Goal: Information Seeking & Learning: Learn about a topic

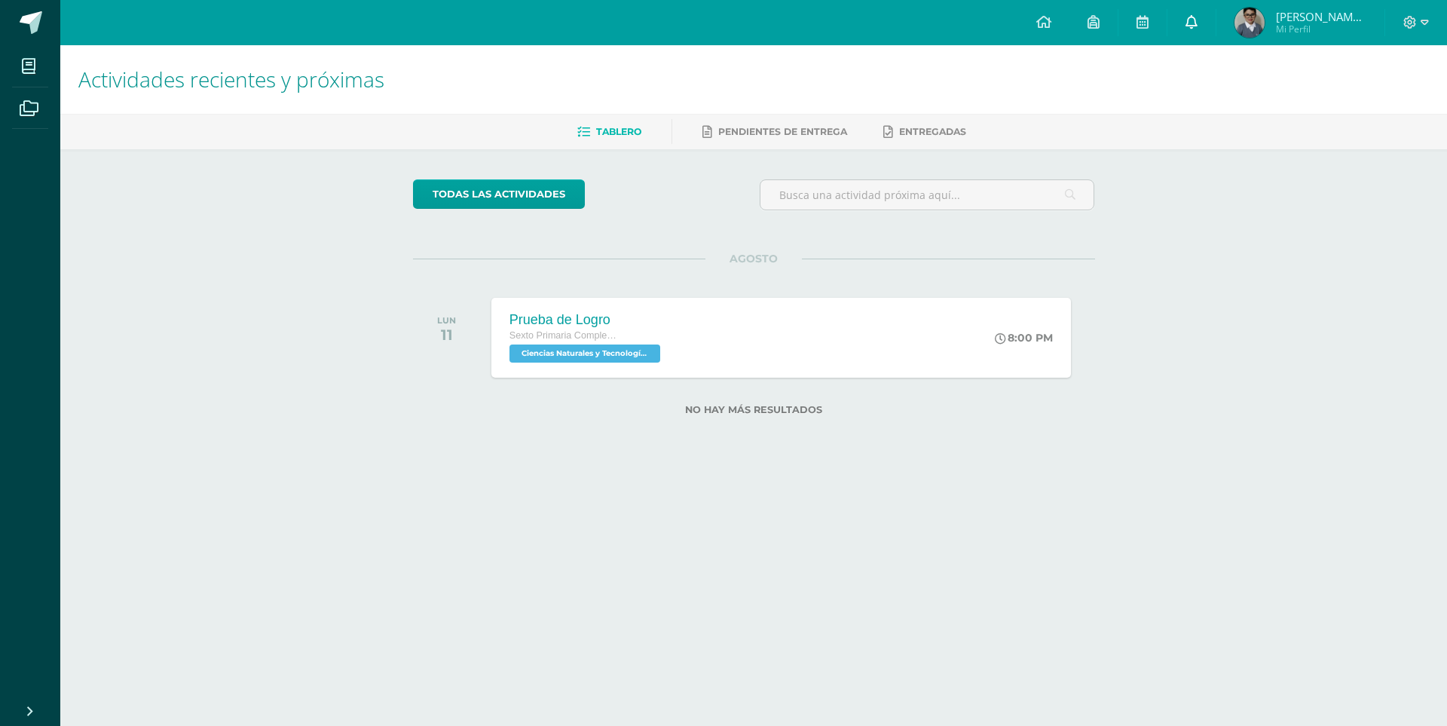
click at [1195, 23] on icon at bounding box center [1192, 22] width 12 height 14
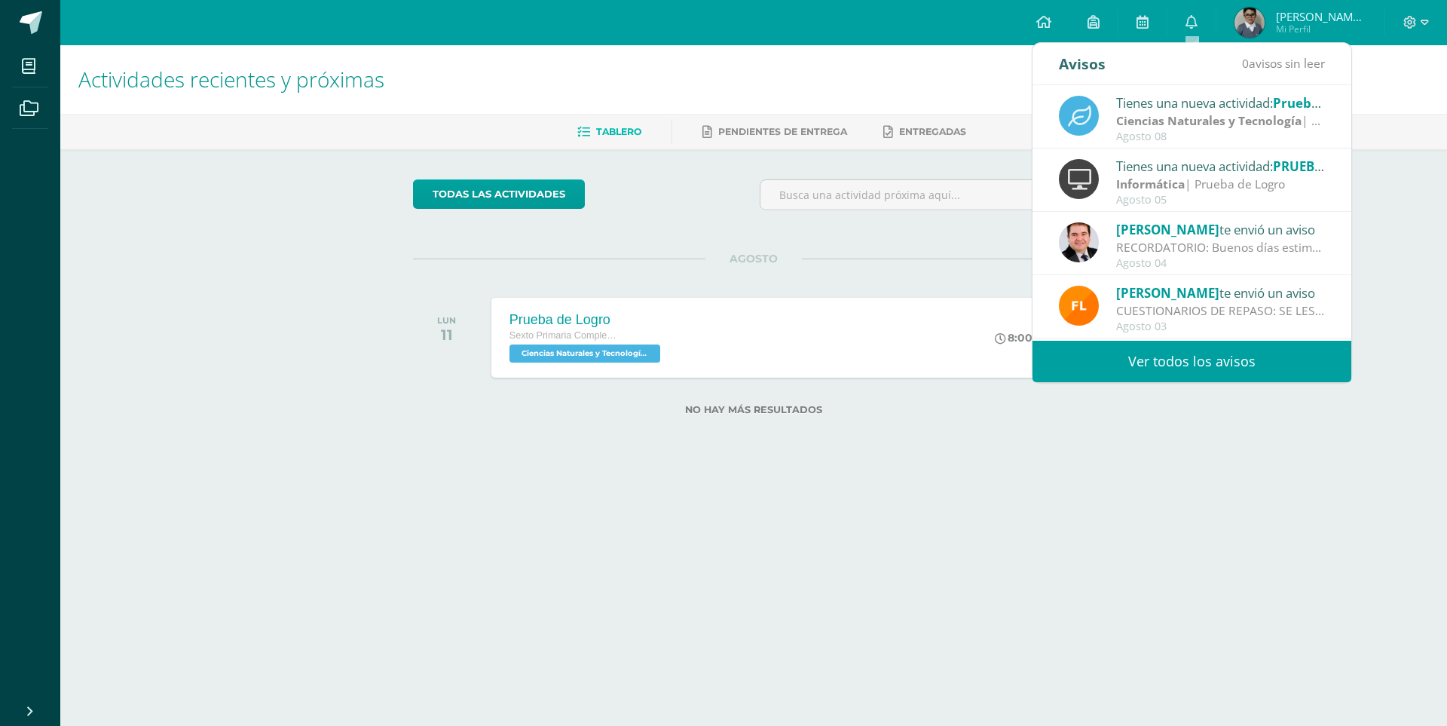
click at [1181, 355] on link "Ver todos los avisos" at bounding box center [1192, 361] width 319 height 41
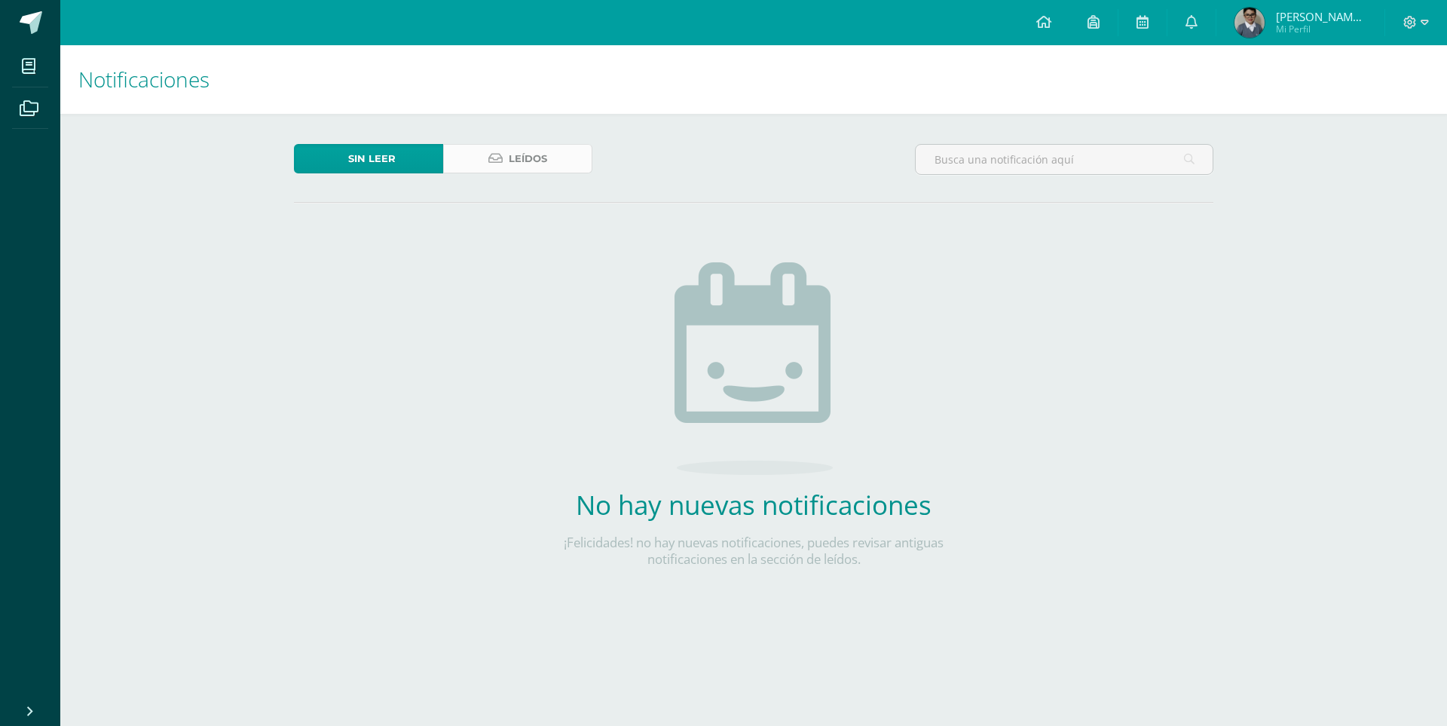
click at [490, 157] on icon at bounding box center [495, 158] width 14 height 13
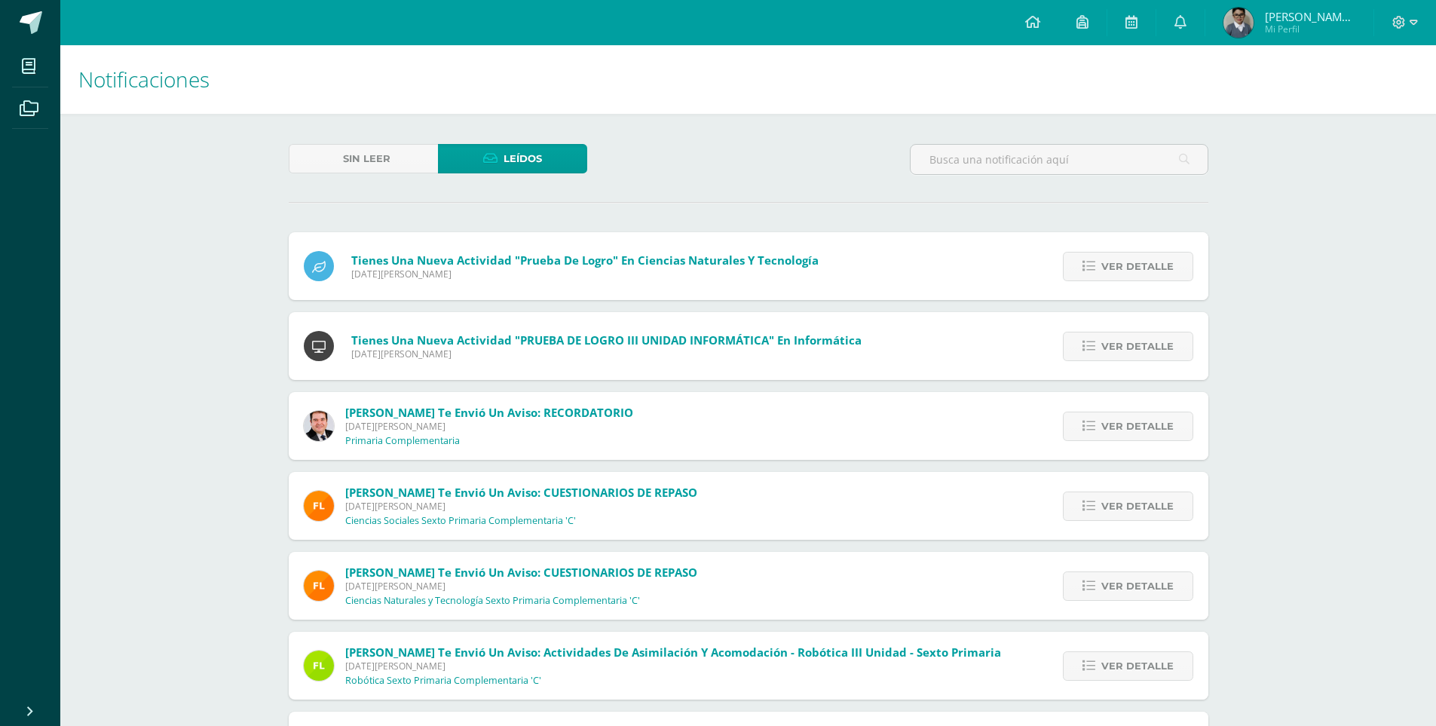
click at [317, 509] on img at bounding box center [319, 506] width 30 height 30
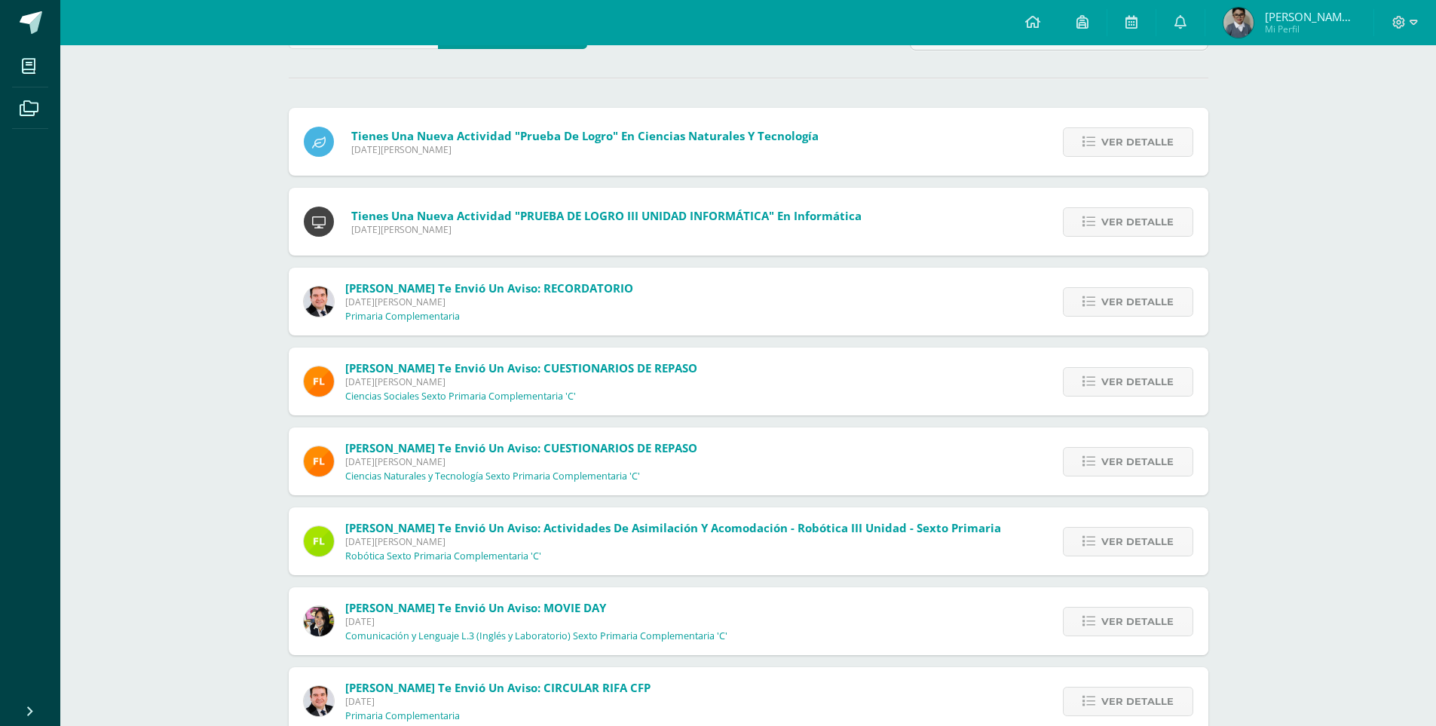
scroll to position [151, 0]
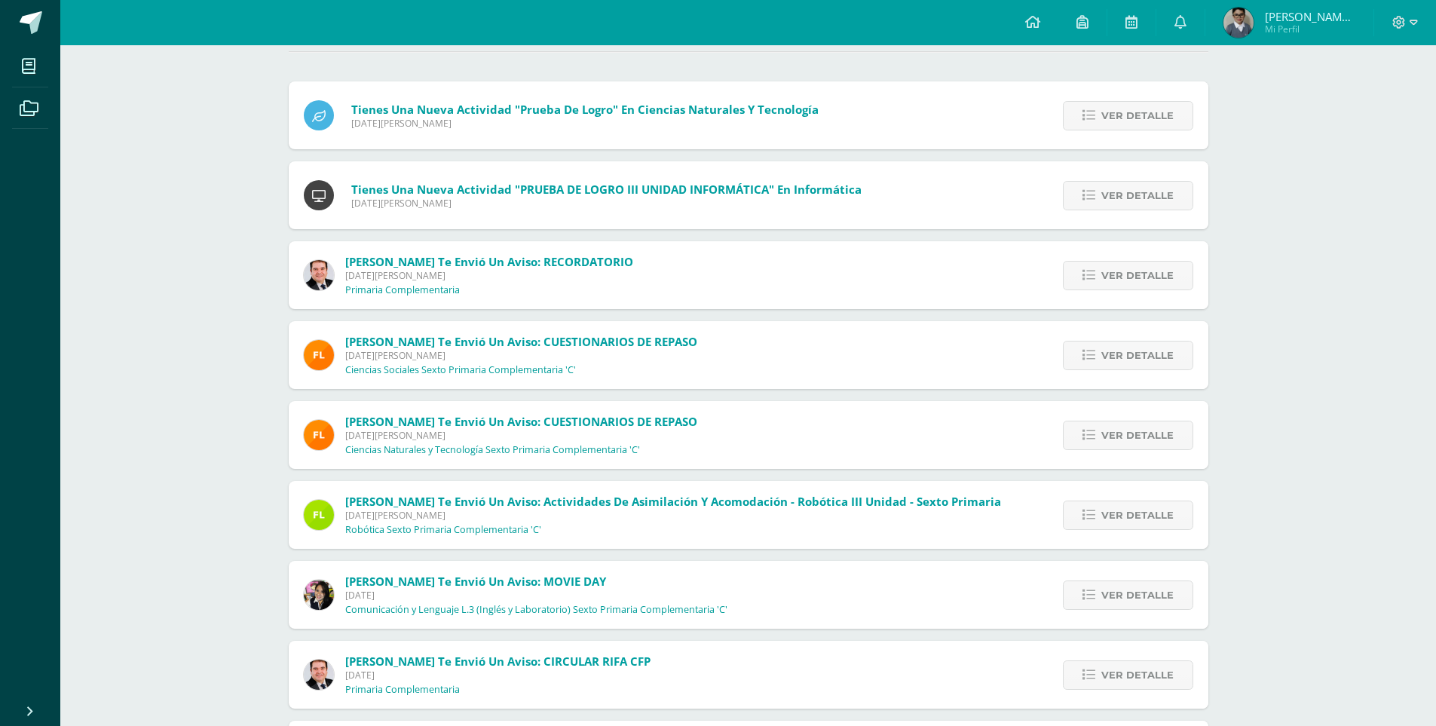
click at [326, 513] on img at bounding box center [319, 515] width 30 height 30
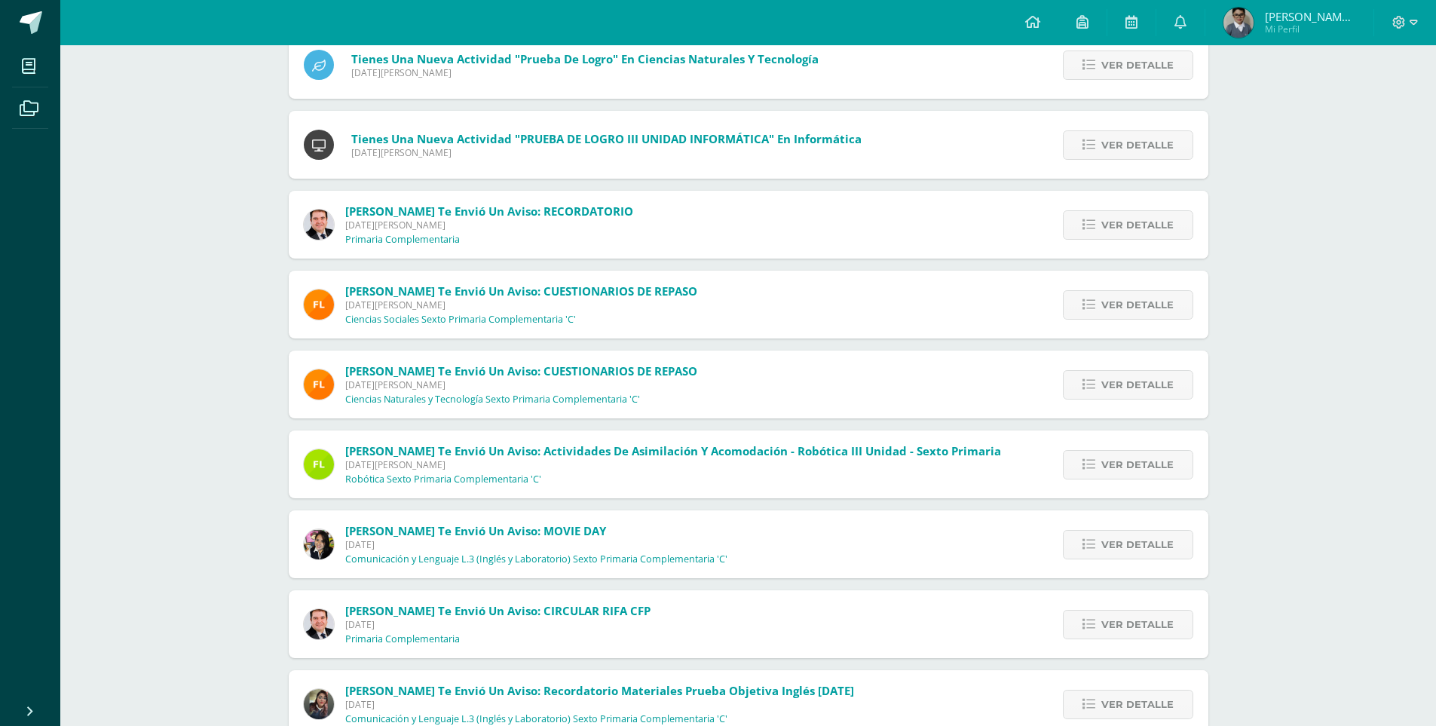
scroll to position [226, 0]
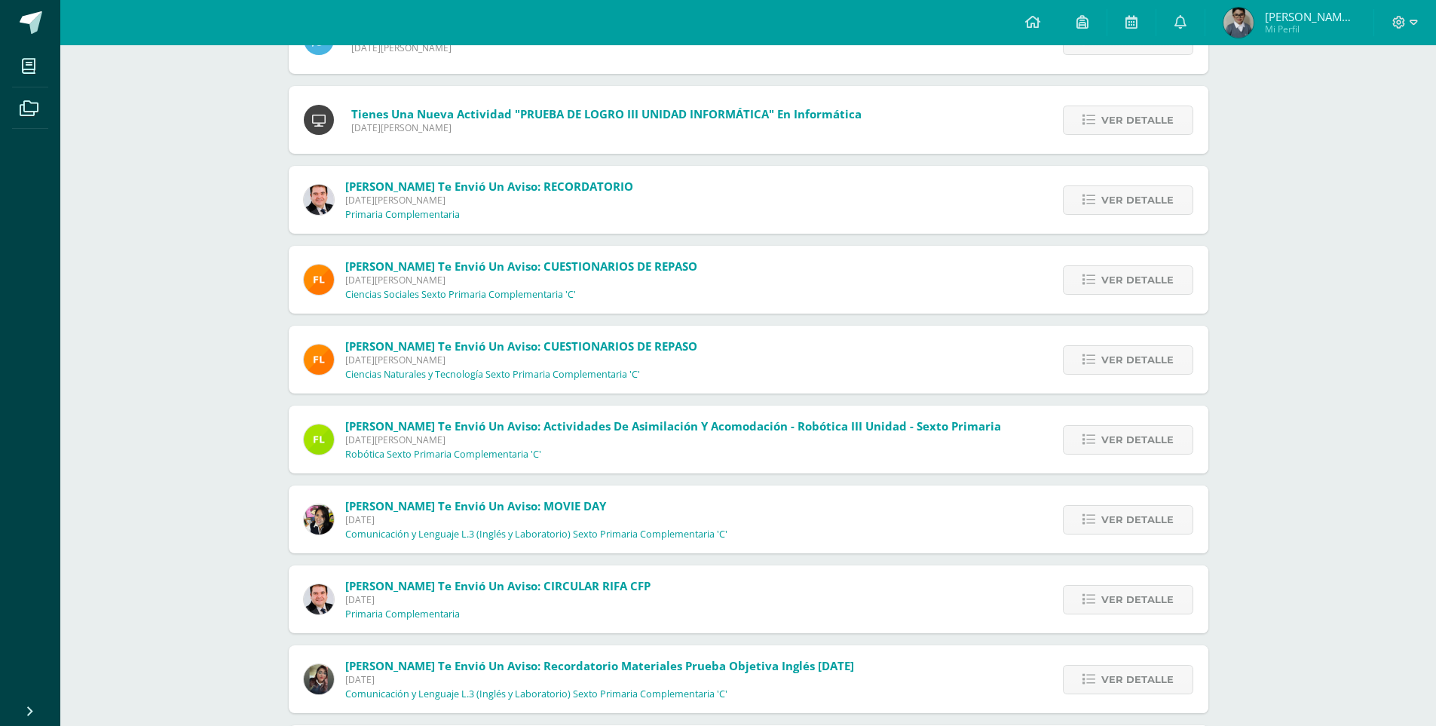
click at [314, 513] on img at bounding box center [319, 519] width 30 height 30
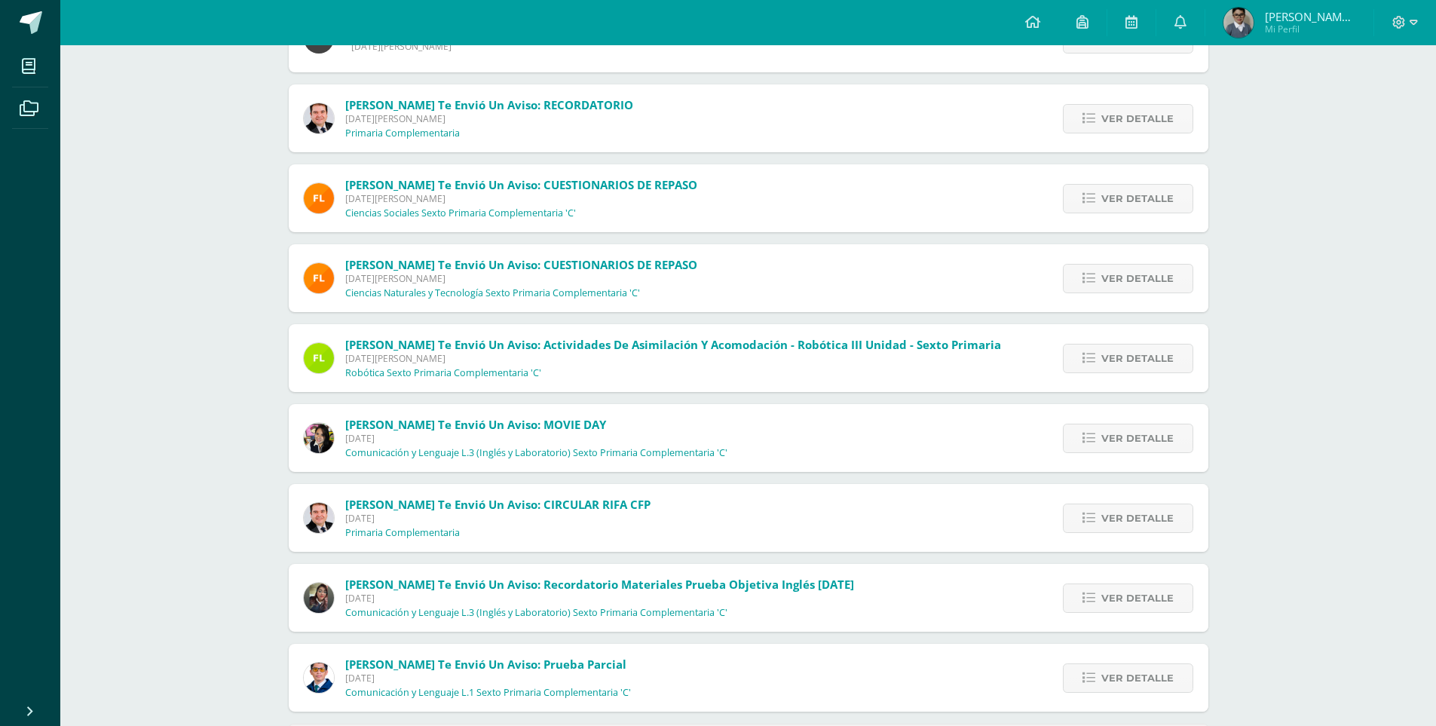
scroll to position [374, 0]
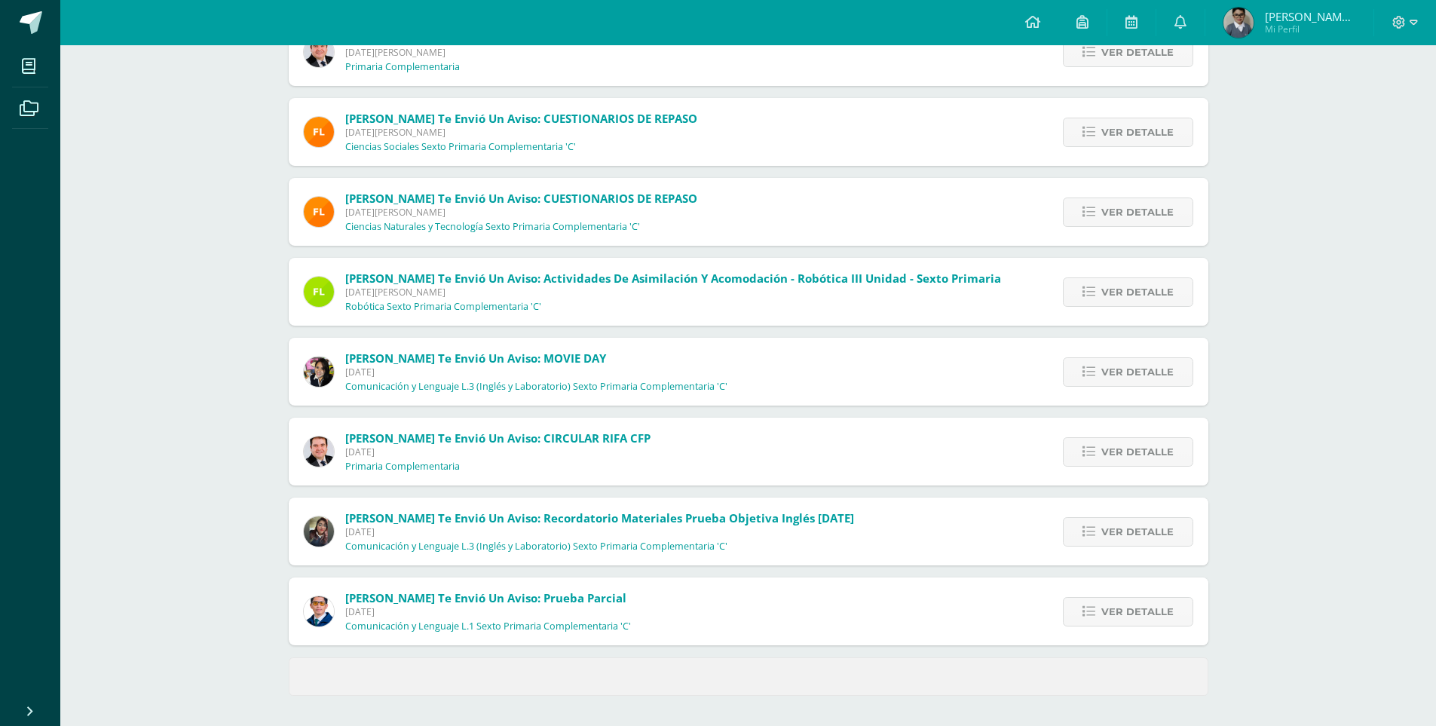
click at [317, 608] on img at bounding box center [319, 611] width 30 height 30
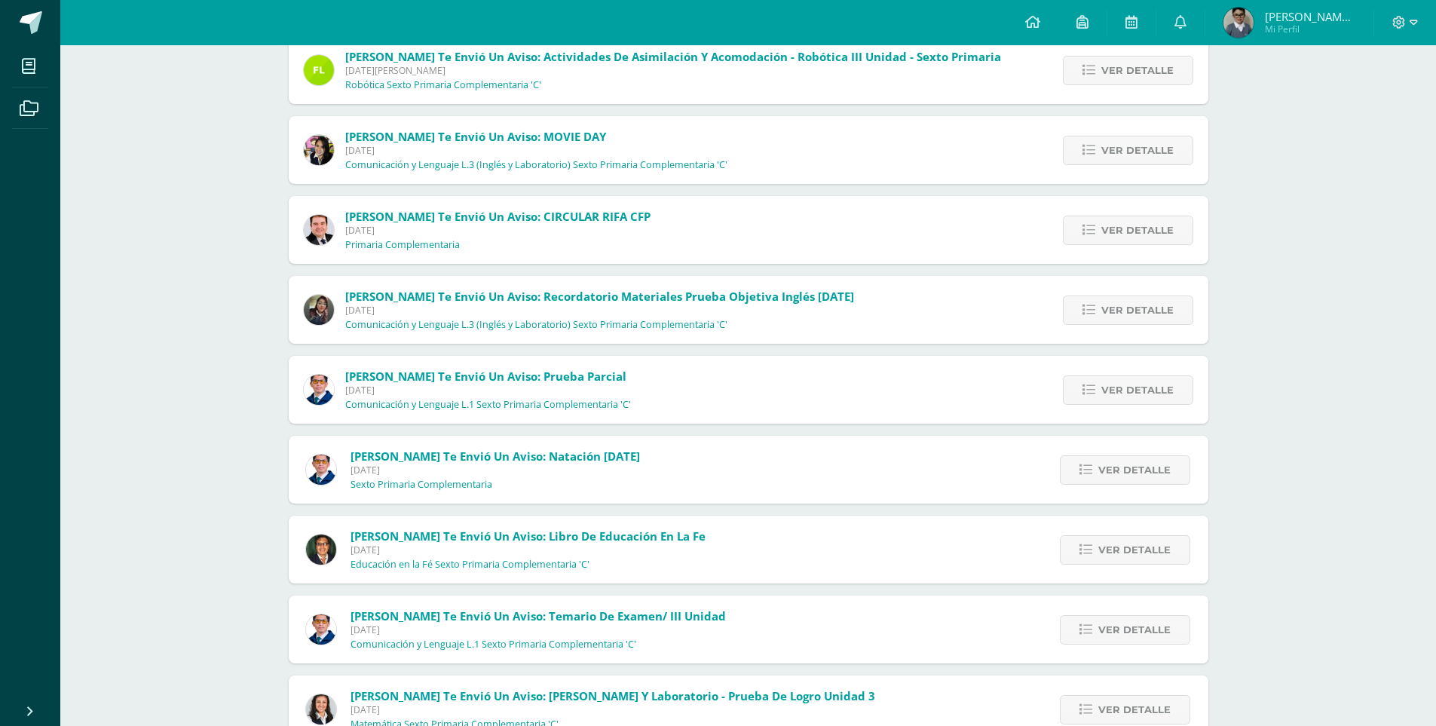
scroll to position [600, 0]
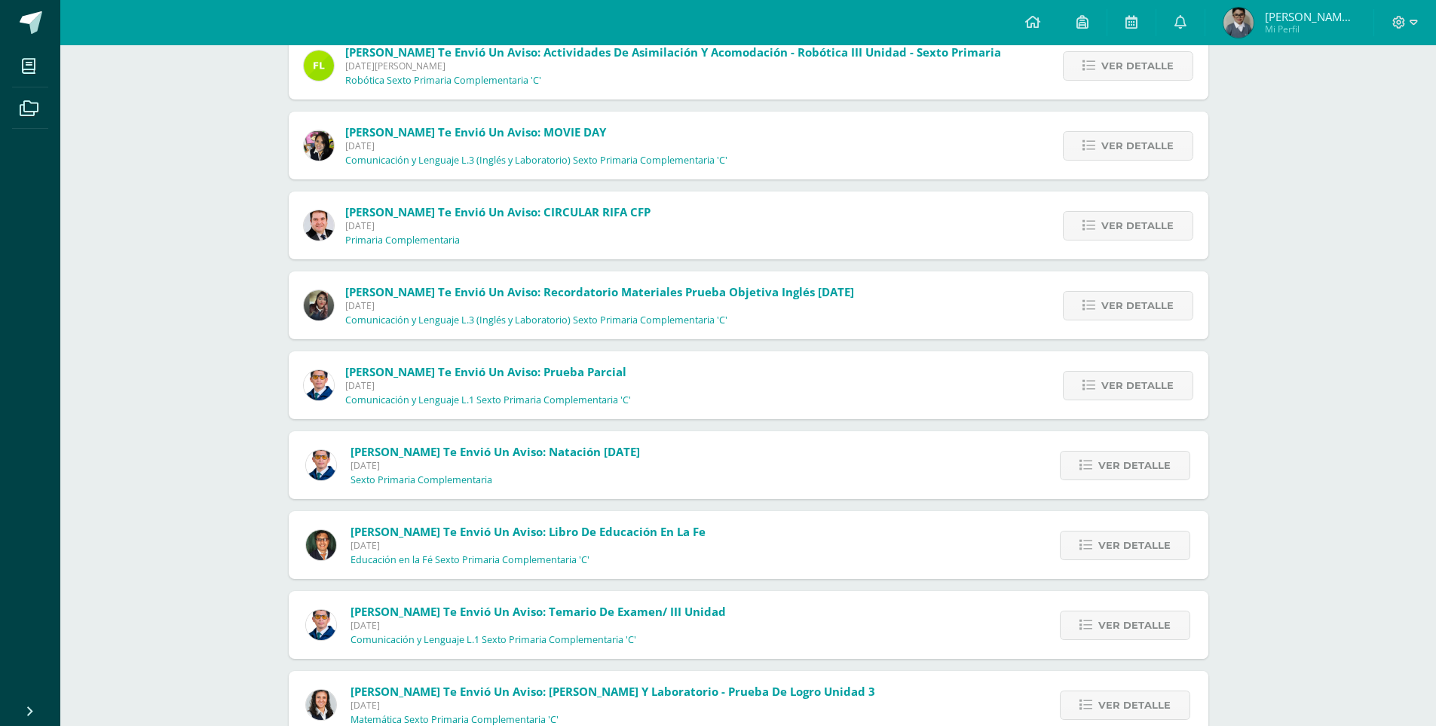
click at [327, 542] on img at bounding box center [321, 545] width 30 height 30
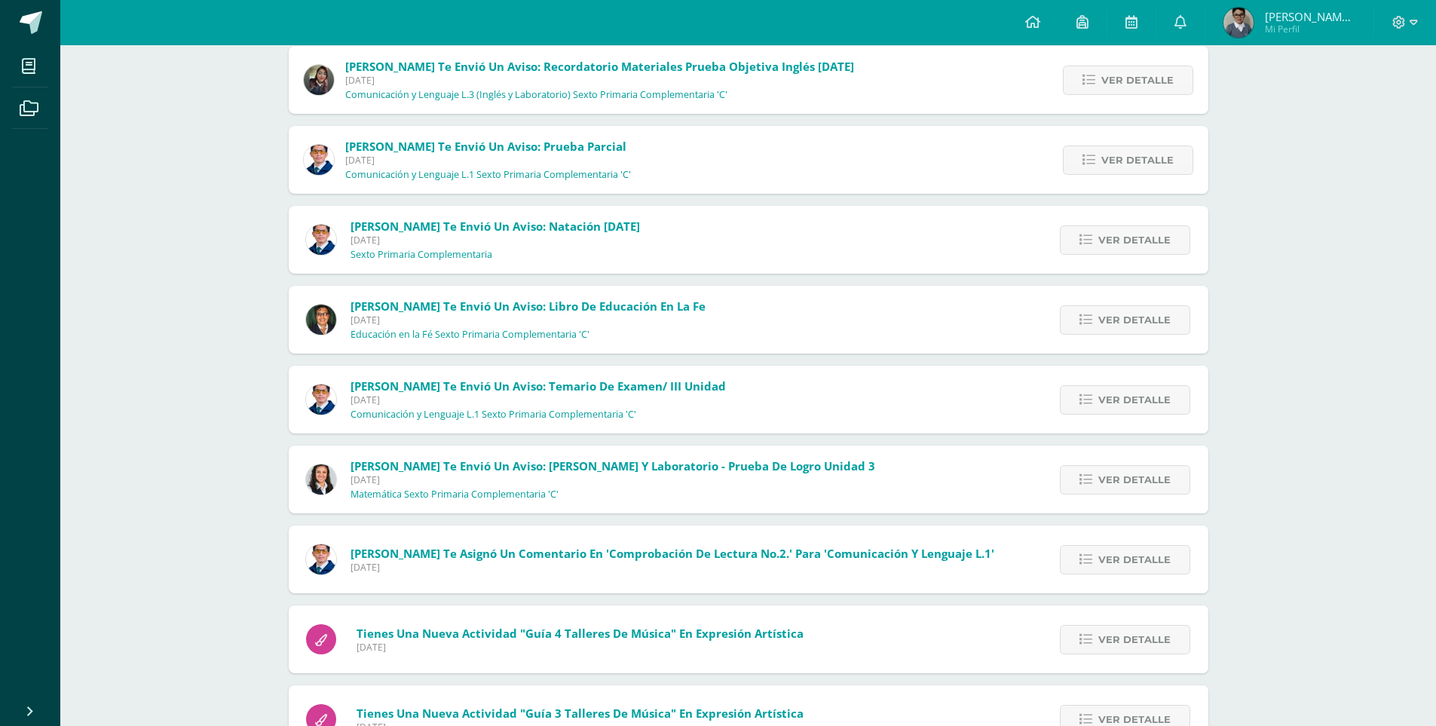
scroll to position [826, 0]
click at [332, 472] on img at bounding box center [321, 479] width 30 height 30
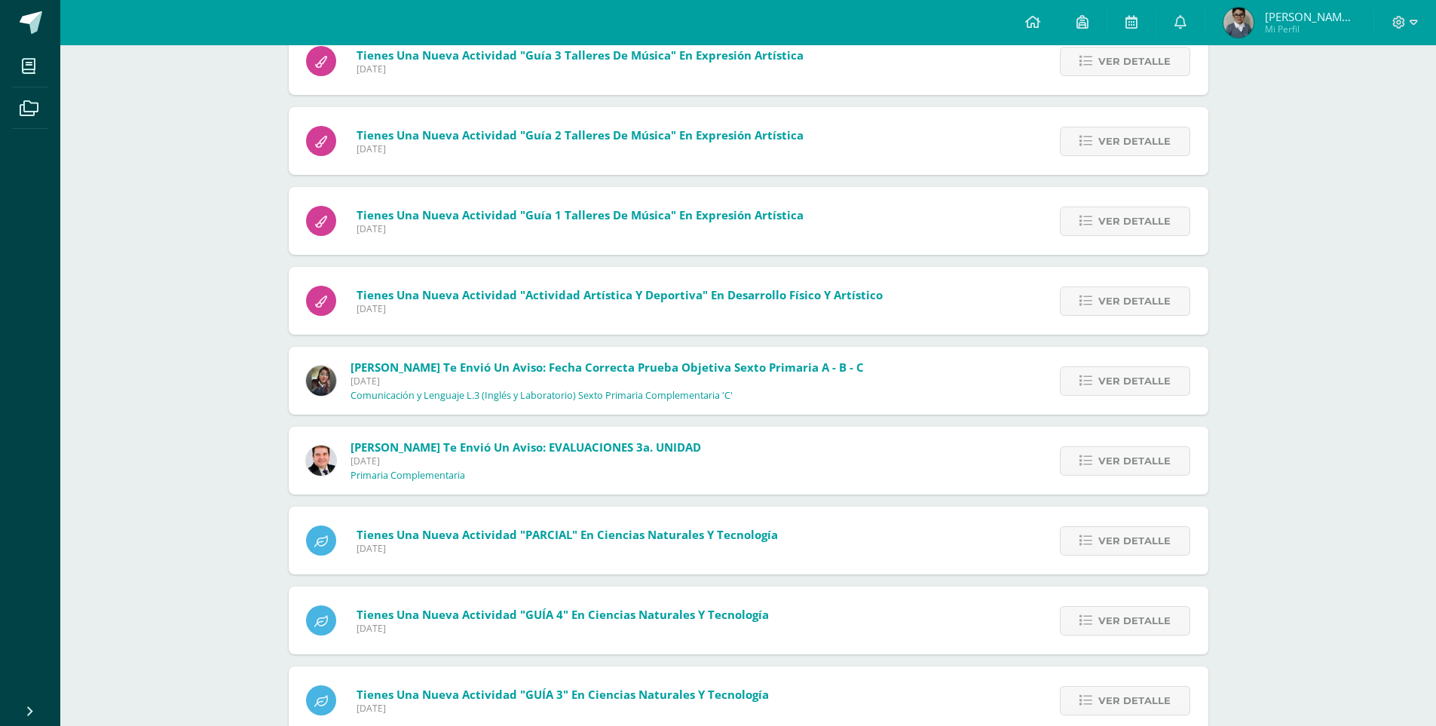
scroll to position [1526, 0]
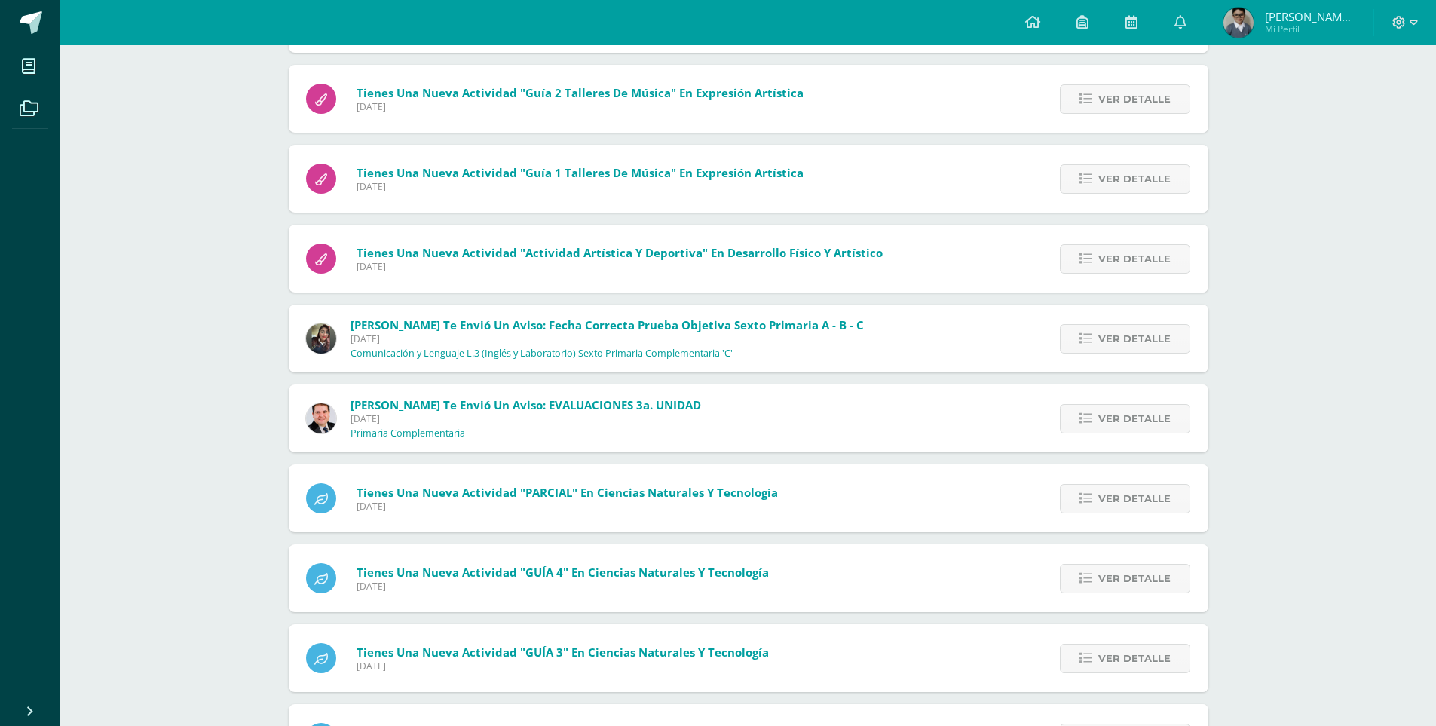
click at [322, 332] on img at bounding box center [321, 338] width 30 height 30
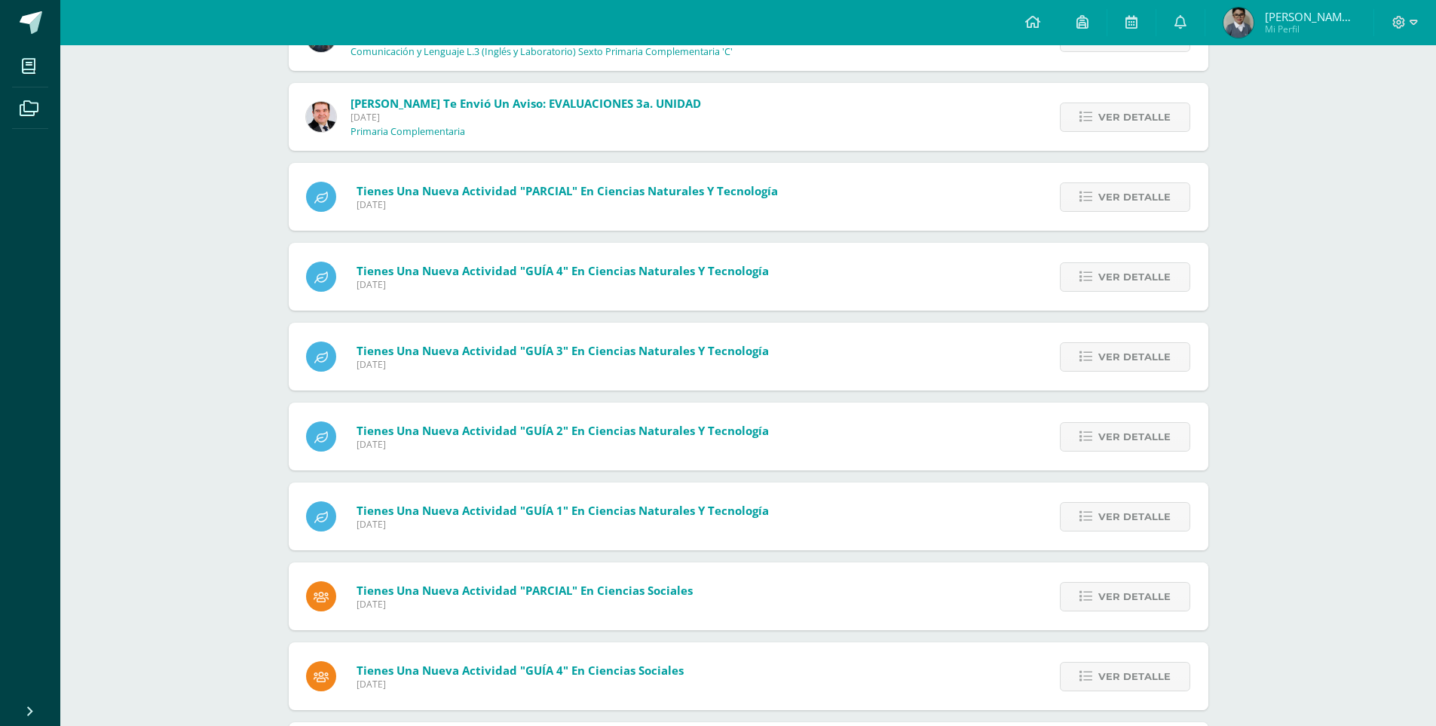
scroll to position [1948, 0]
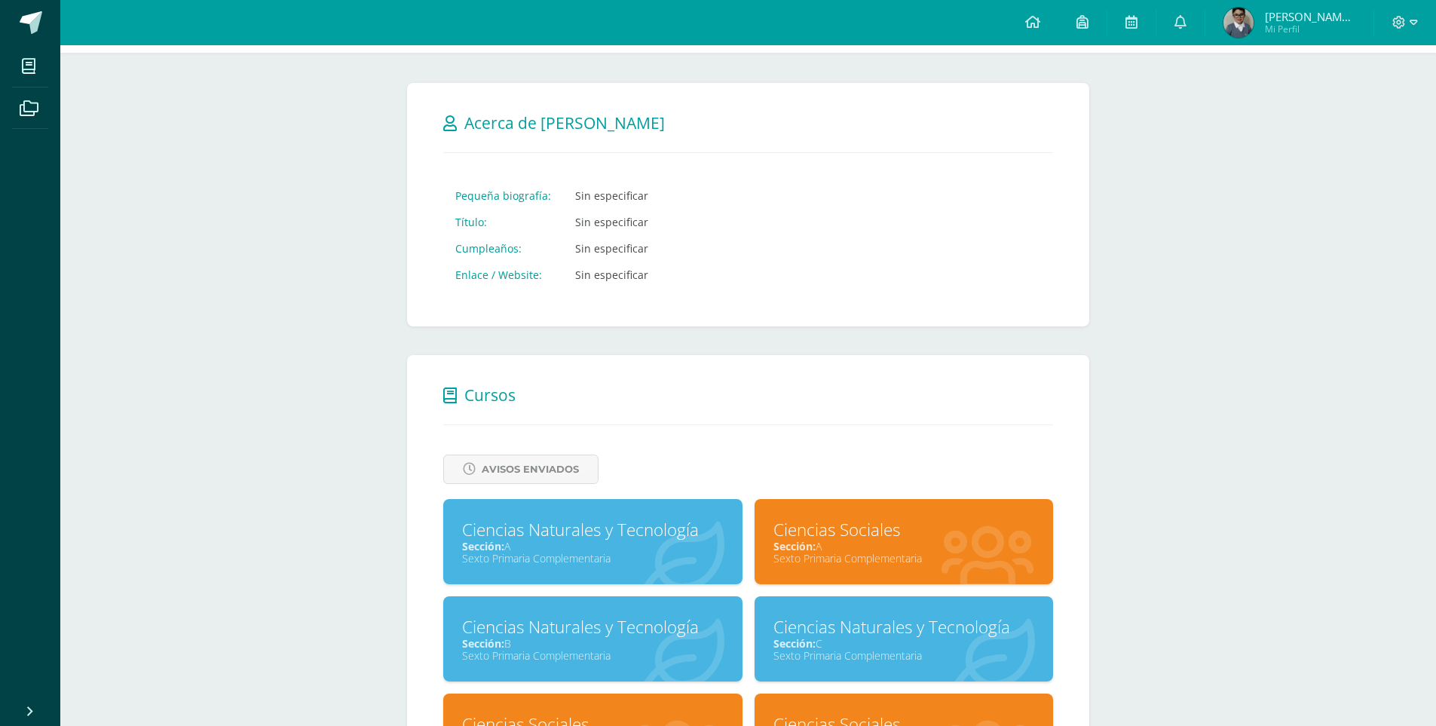
scroll to position [151, 0]
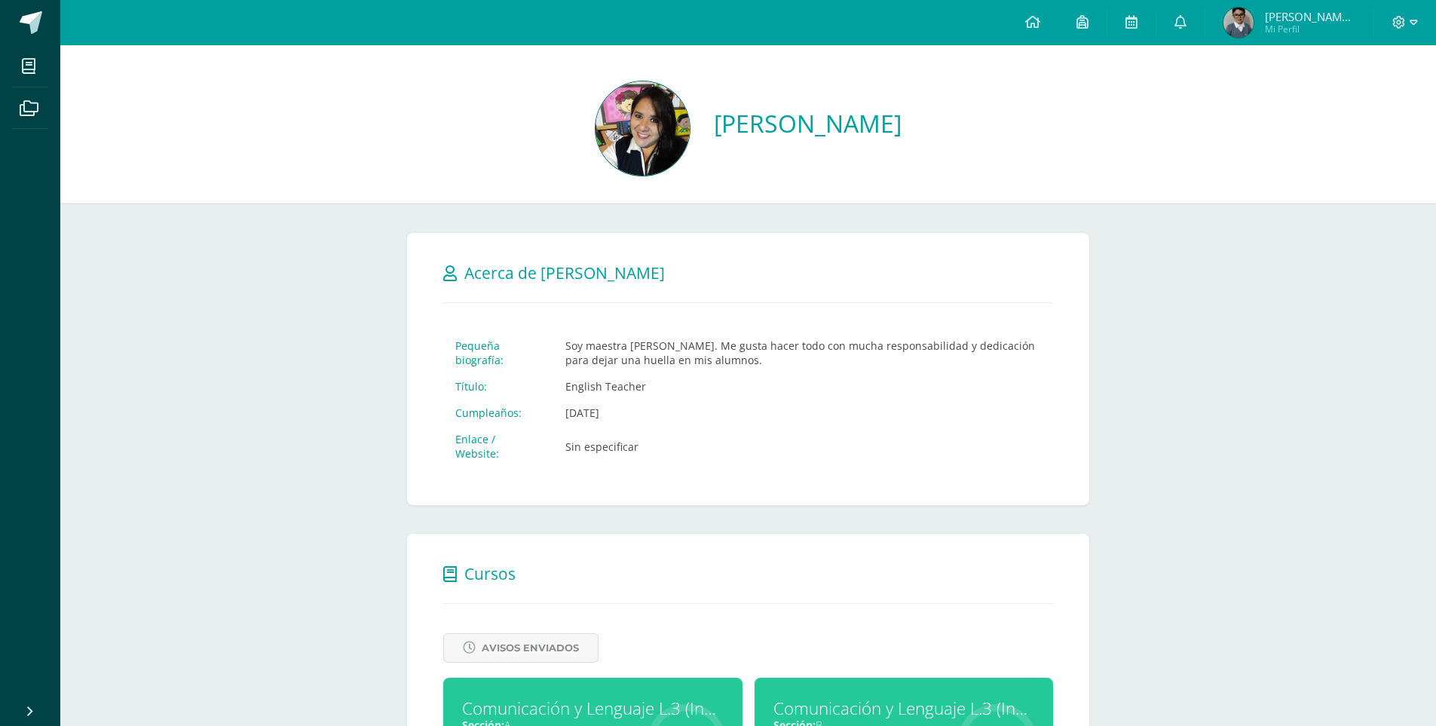
click at [638, 412] on td "Ago. 25, 1972" at bounding box center [803, 413] width 500 height 26
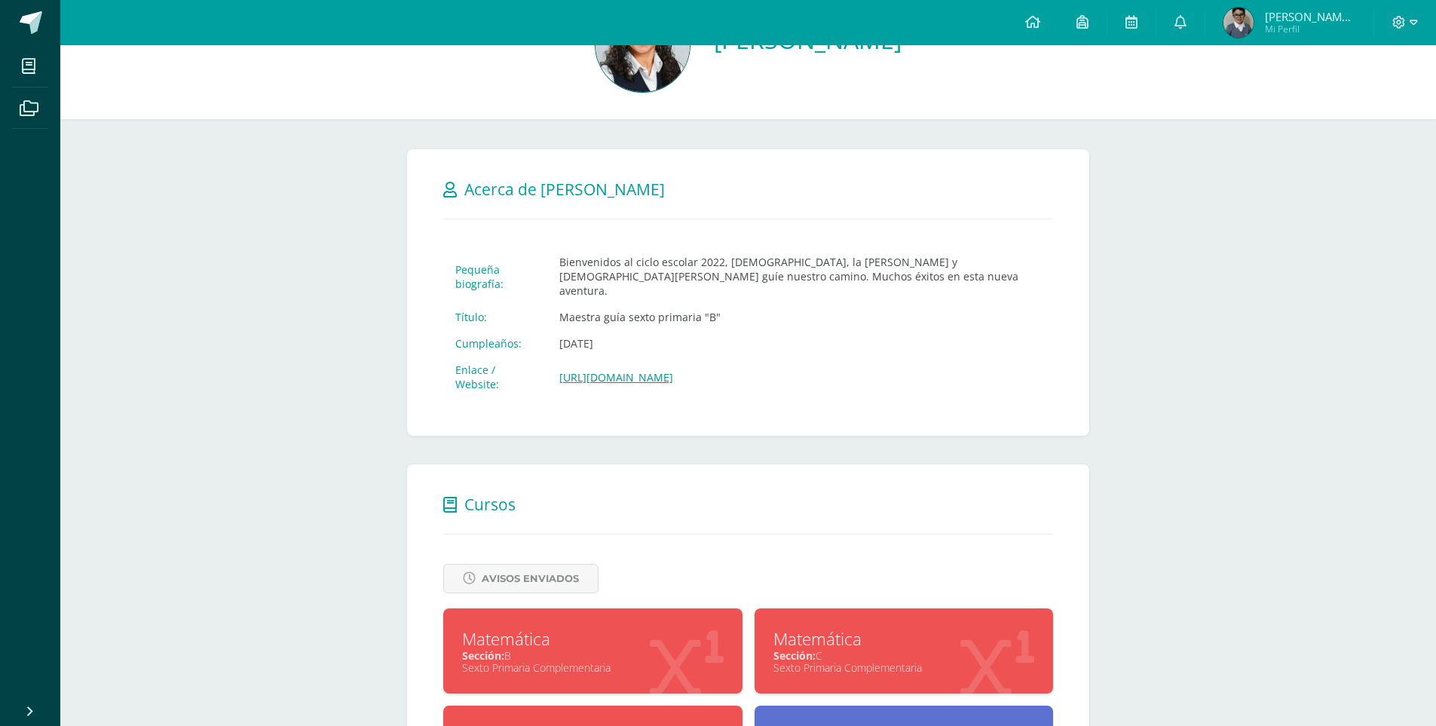
scroll to position [72, 0]
